Goal: Transaction & Acquisition: Book appointment/travel/reservation

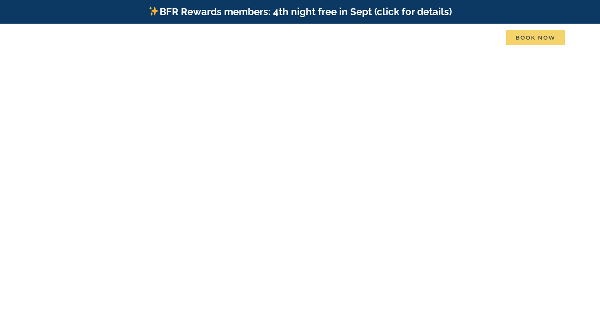
click at [539, 35] on span "Book Now" at bounding box center [535, 38] width 59 height 16
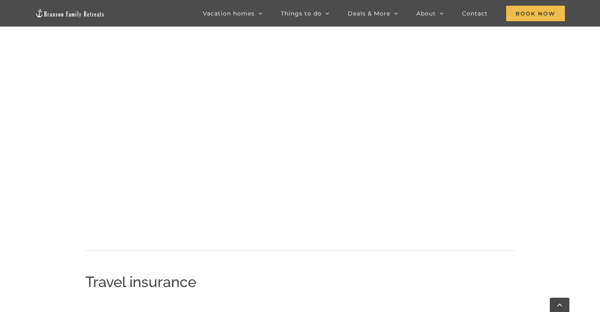
scroll to position [420, 0]
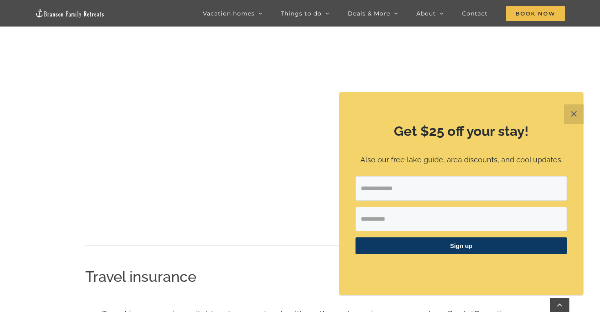
click at [571, 118] on button "✕" at bounding box center [574, 114] width 20 height 20
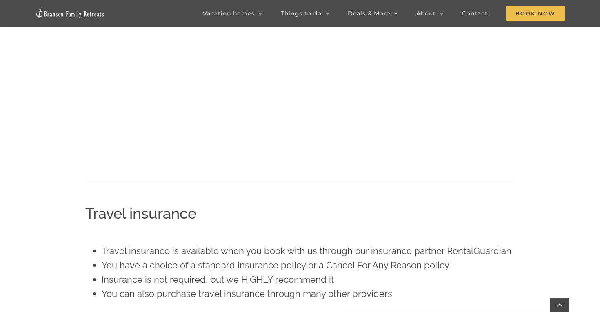
scroll to position [594, 0]
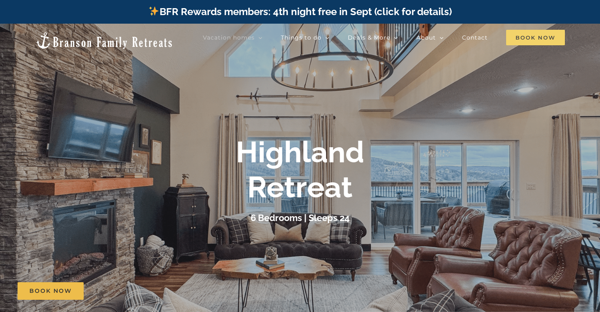
click at [523, 40] on span "Book Now" at bounding box center [535, 38] width 59 height 16
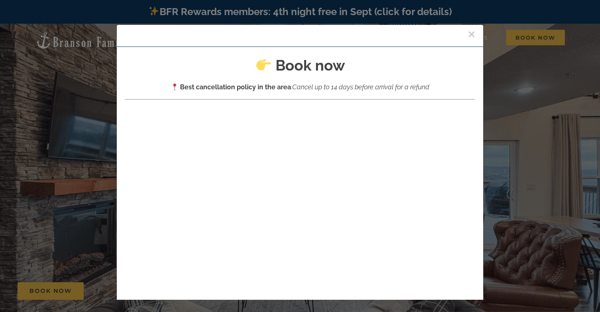
click at [409, 71] on h2 "Book now" at bounding box center [300, 65] width 350 height 20
